Goal: Information Seeking & Learning: Learn about a topic

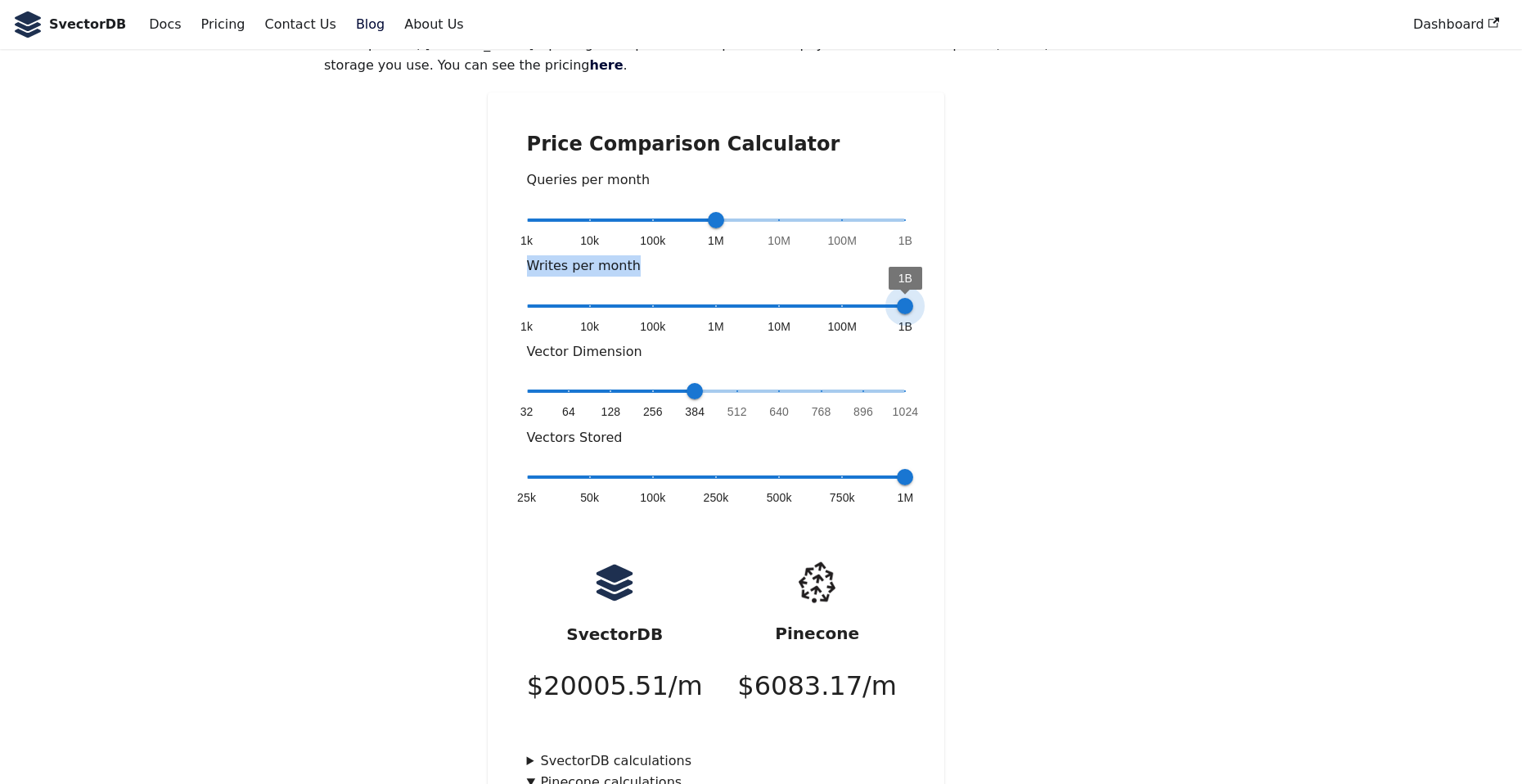
drag, startPoint x: 717, startPoint y: 259, endPoint x: 914, endPoint y: 254, distance: 197.1
click at [913, 298] on span "1B" at bounding box center [905, 306] width 16 height 16
drag, startPoint x: 767, startPoint y: 636, endPoint x: 872, endPoint y: 628, distance: 105.3
click at [871, 664] on p "$ 6083.17 /m" at bounding box center [817, 686] width 160 height 44
click at [893, 647] on div "Pinecone $ 6083.17 /m" at bounding box center [816, 637] width 202 height 171
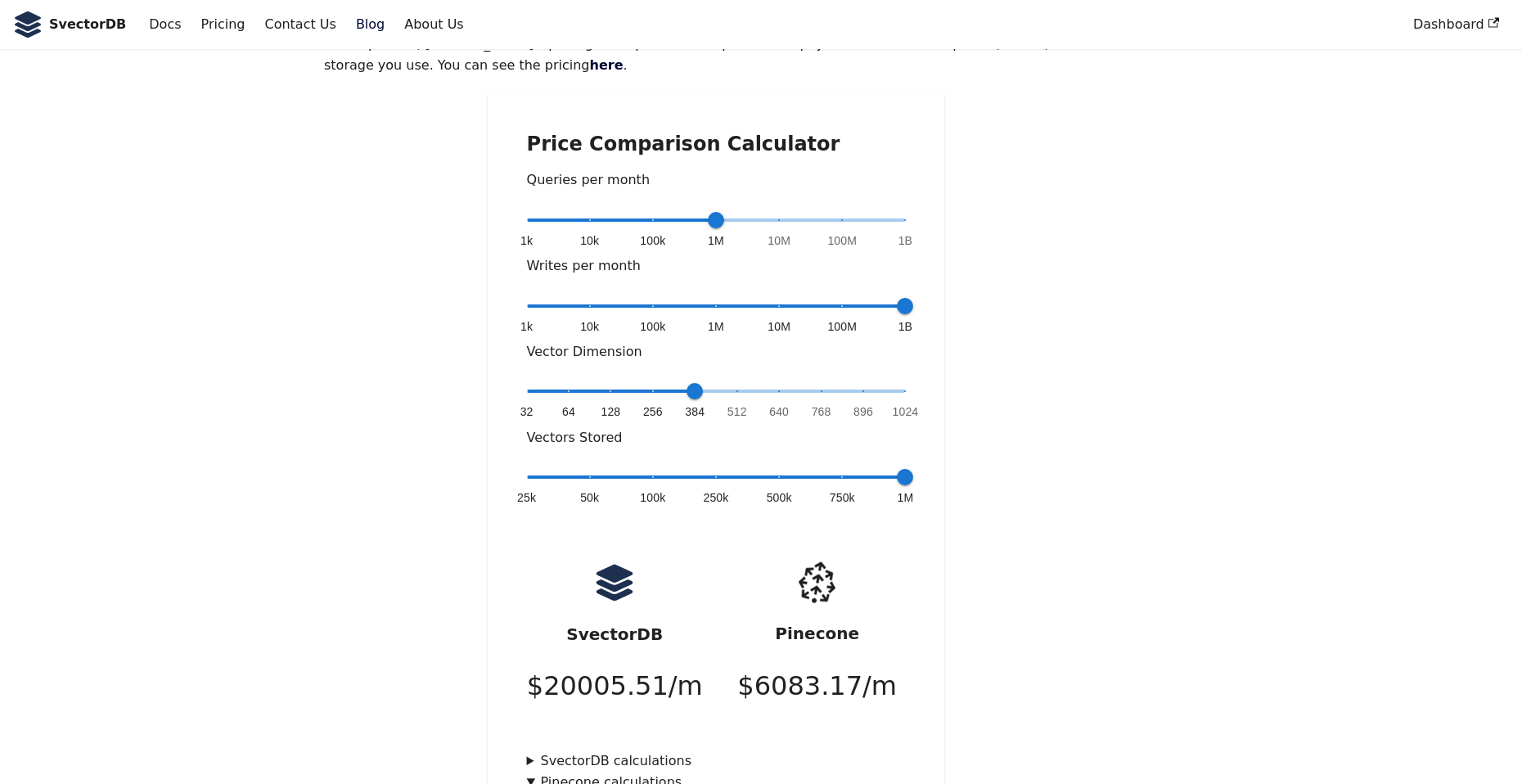
click at [824, 664] on p "$ 6083.17 /m" at bounding box center [817, 686] width 160 height 44
click at [932, 608] on div "Price Comparison Calculator Queries per month 1k 10k 100k 1M 10M 100M 1B 1M Wri…" at bounding box center [716, 634] width 458 height 1083
type input "*"
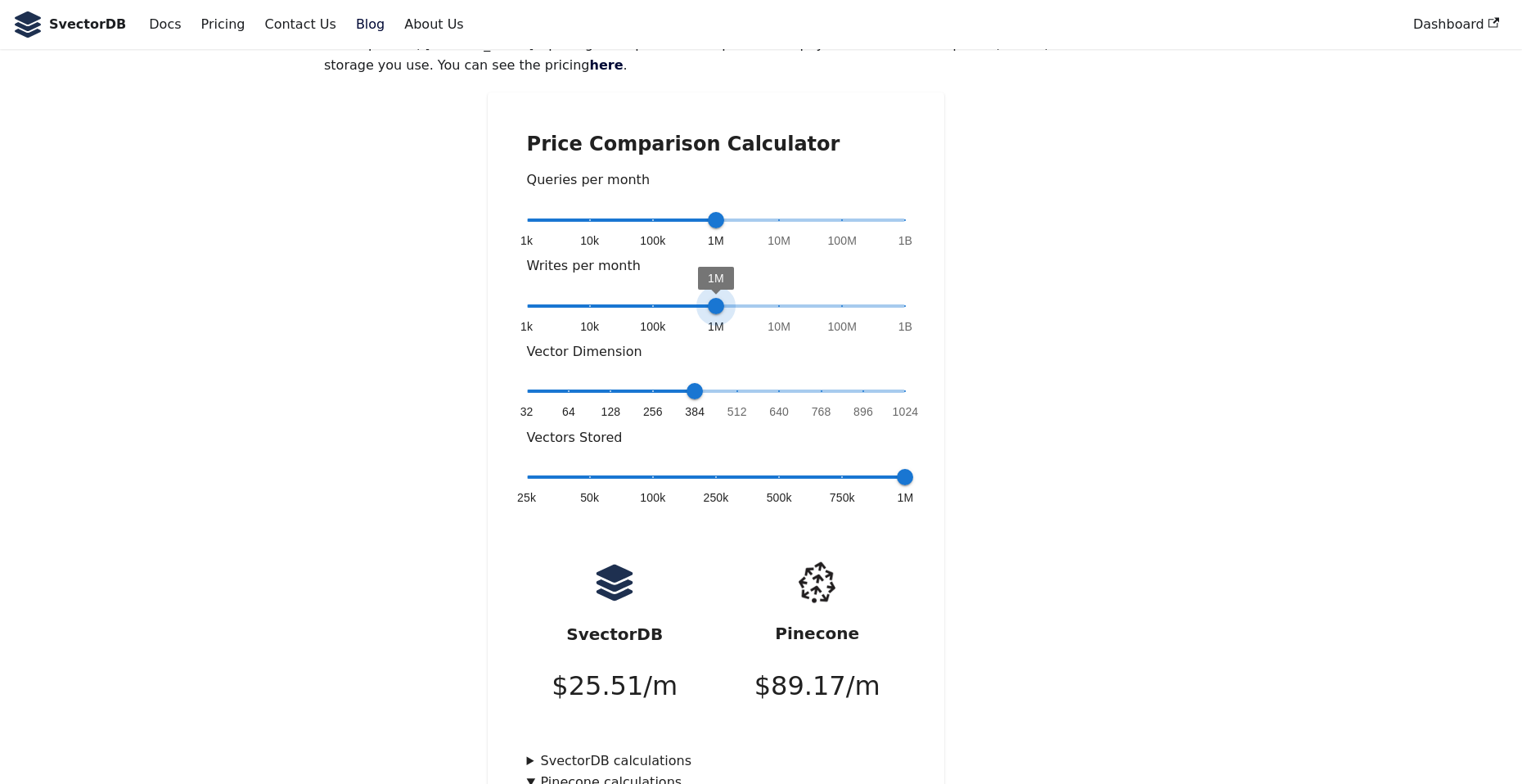
drag, startPoint x: 901, startPoint y: 264, endPoint x: 717, endPoint y: 270, distance: 184.1
click at [717, 298] on span "1M" at bounding box center [716, 306] width 16 height 16
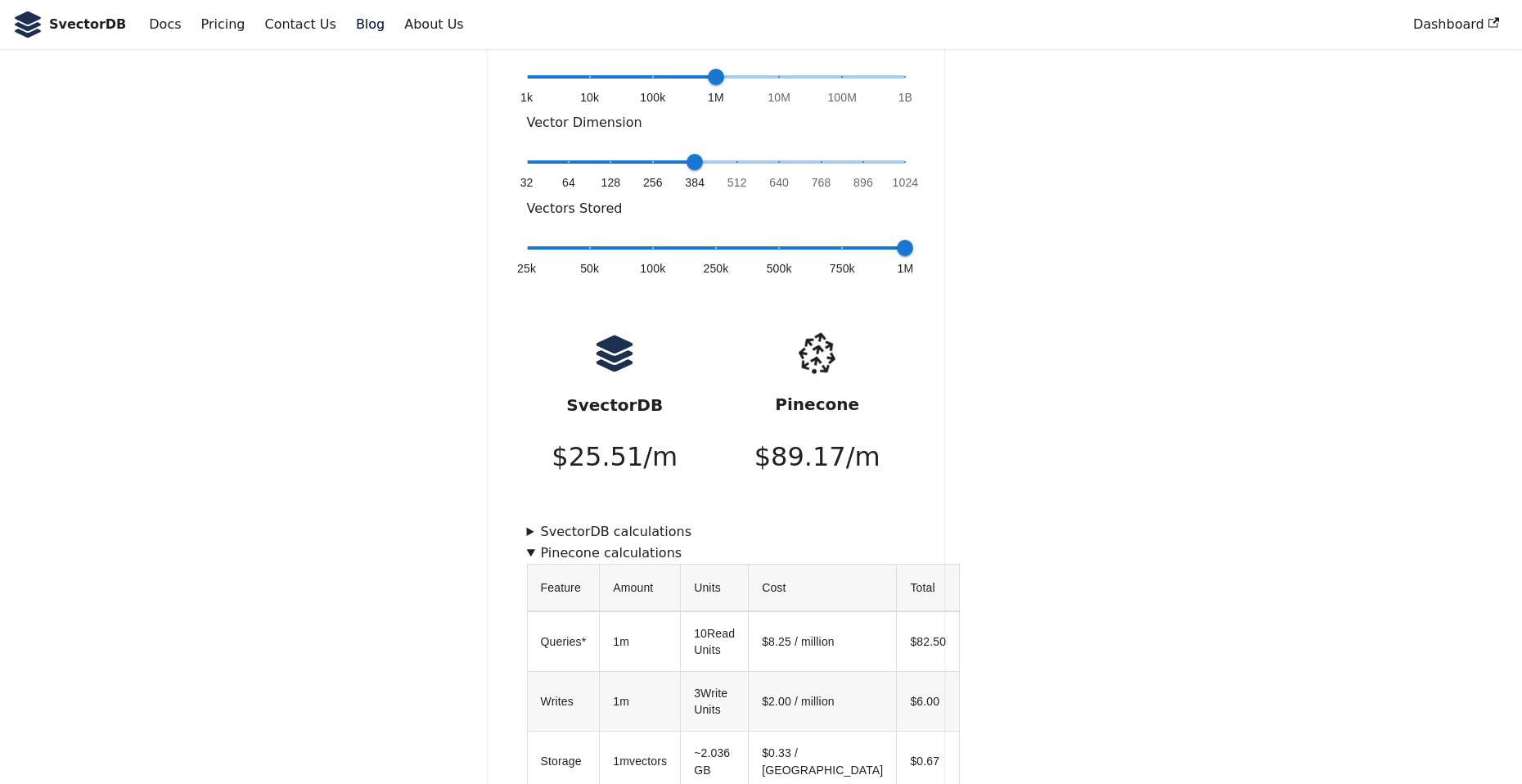
scroll to position [446, 0]
